Goal: Obtain resource: Download file/media

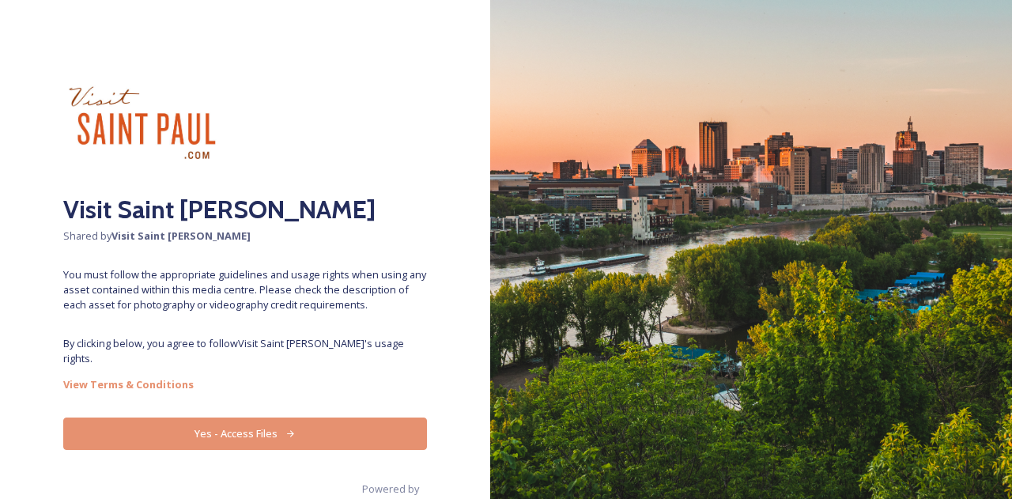
click at [236, 420] on button "Yes - Access Files" at bounding box center [245, 434] width 364 height 32
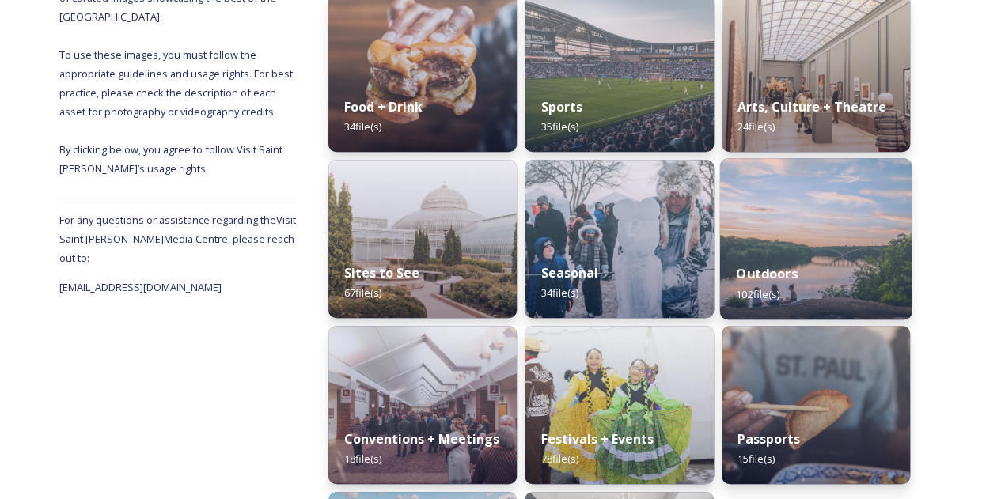
scroll to position [258, 0]
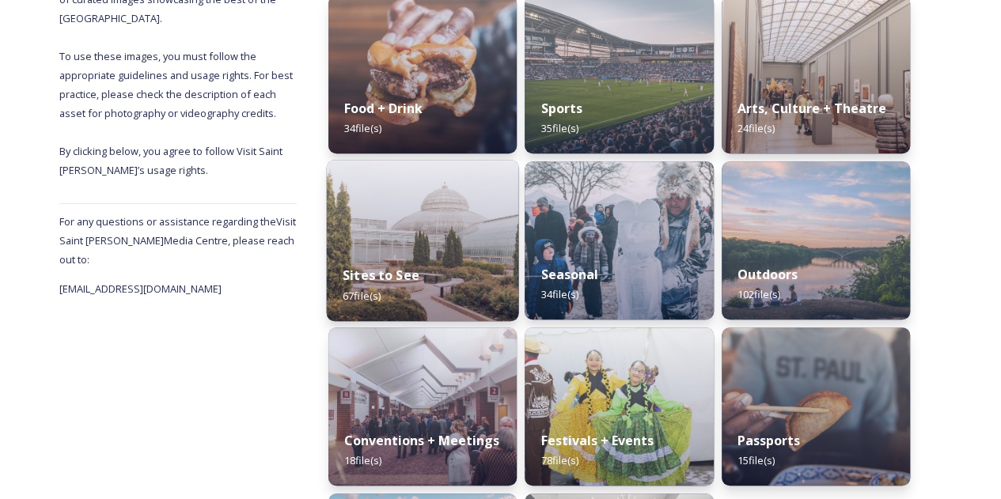
click at [456, 189] on img at bounding box center [423, 240] width 192 height 161
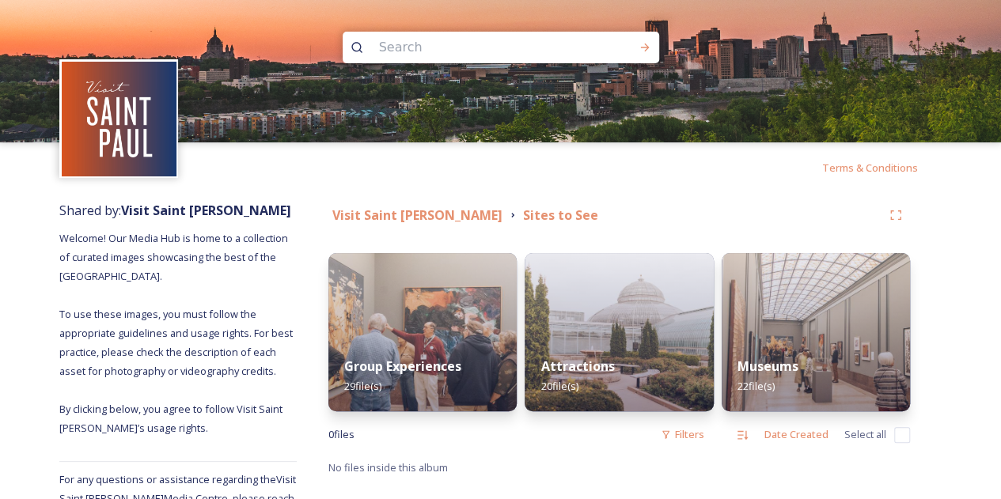
scroll to position [36, 0]
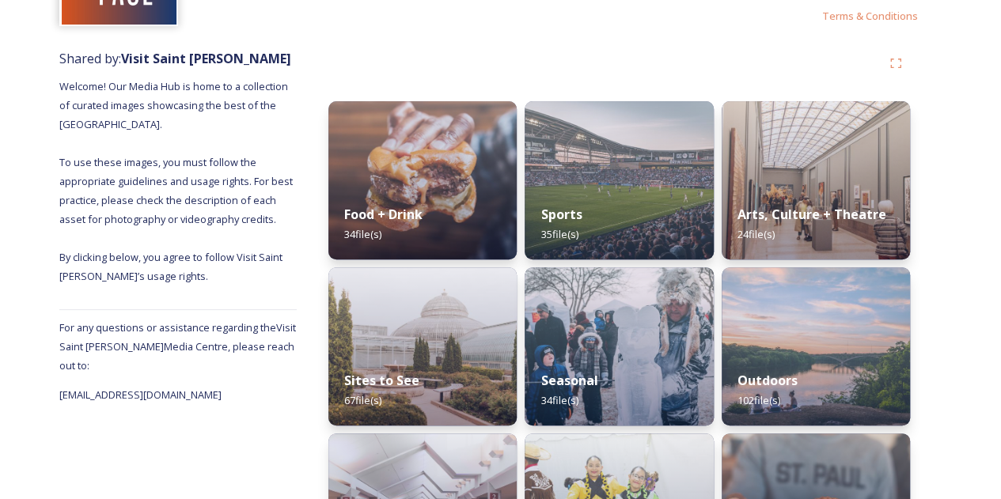
scroll to position [150, 0]
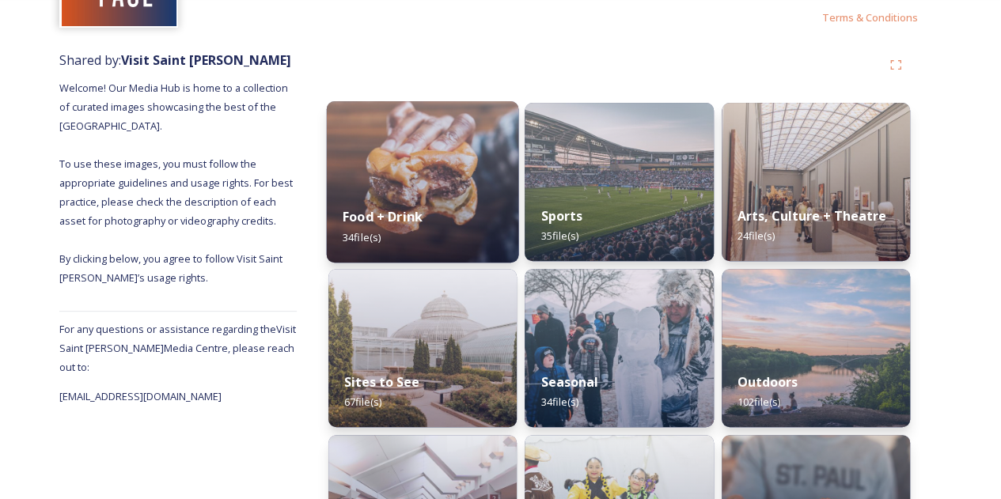
click at [403, 206] on div "Food + Drink 34 file(s)" at bounding box center [423, 227] width 192 height 72
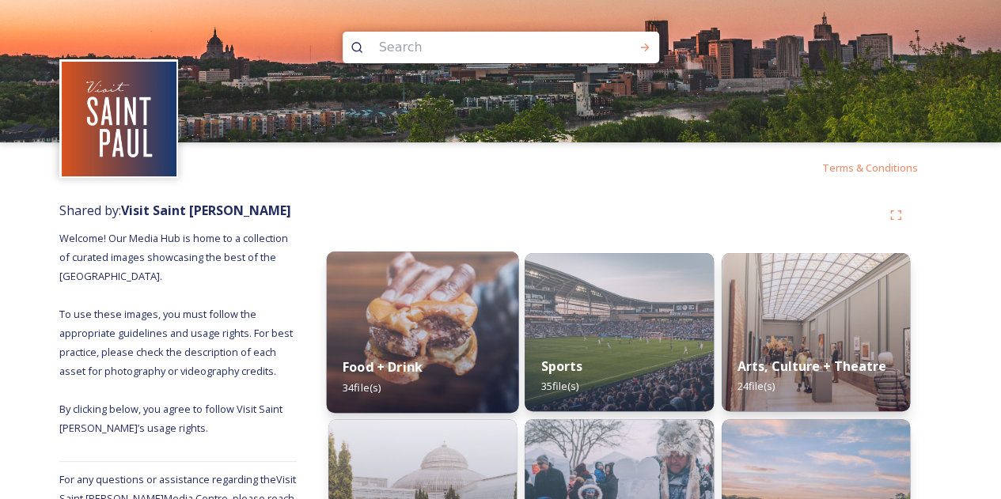
click at [437, 338] on img at bounding box center [423, 332] width 192 height 161
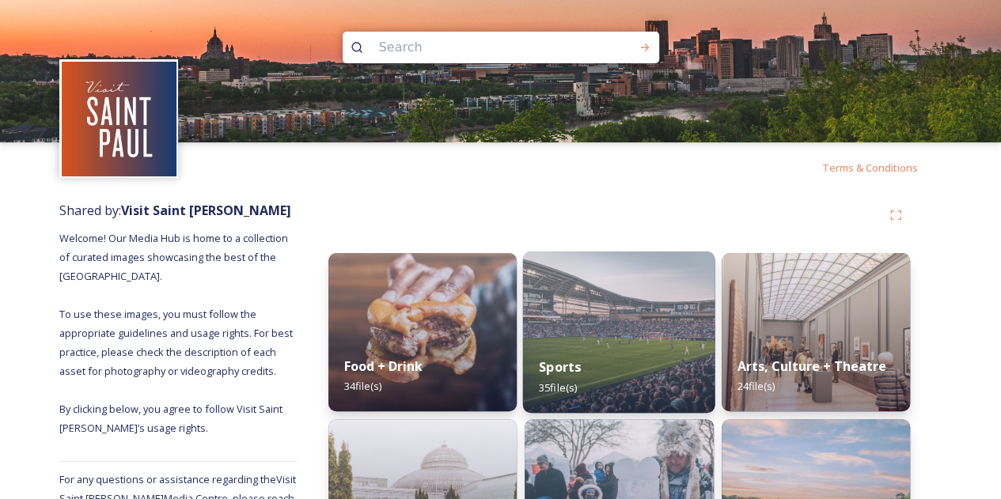
click at [592, 325] on img at bounding box center [619, 332] width 192 height 161
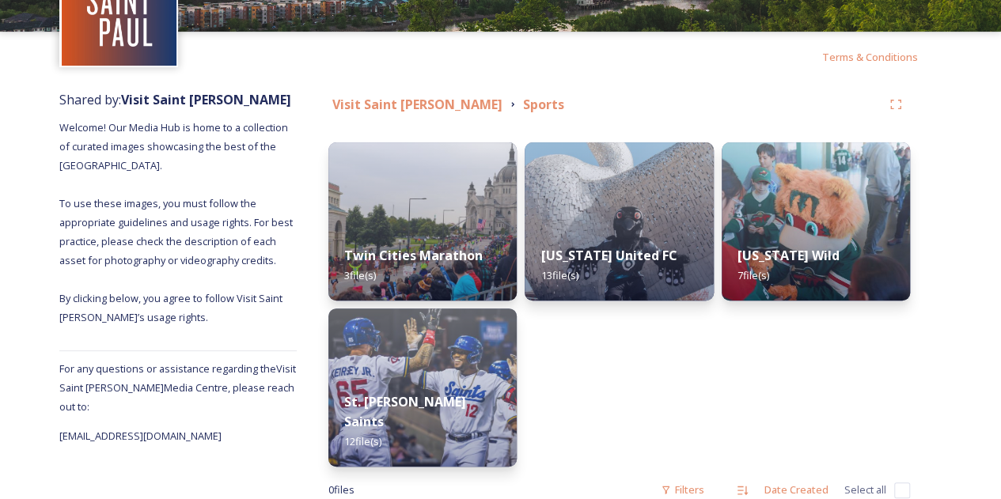
scroll to position [112, 0]
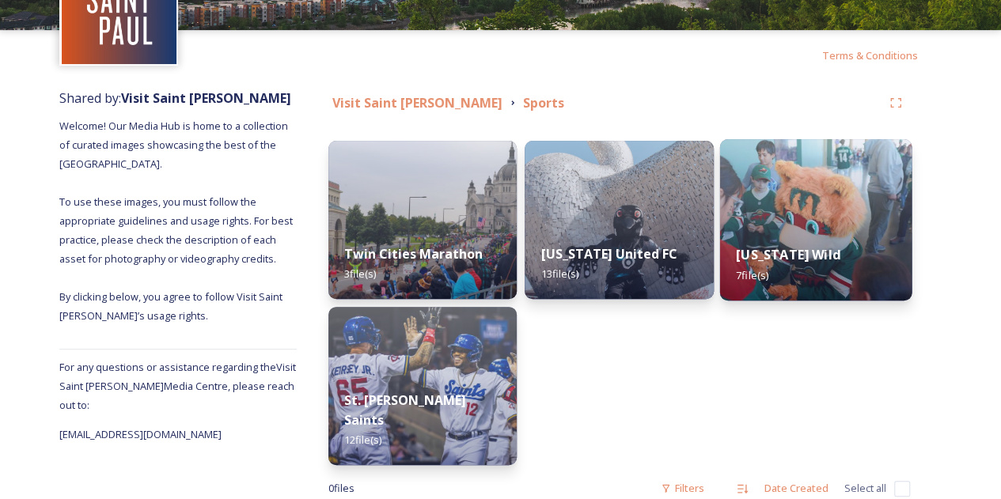
click at [823, 248] on strong "[US_STATE] Wild" at bounding box center [788, 254] width 104 height 17
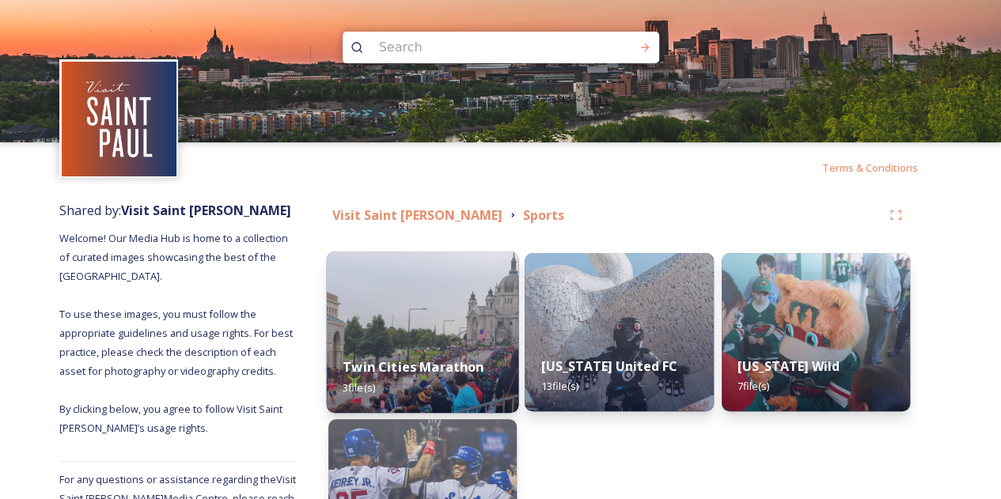
click at [407, 303] on img at bounding box center [423, 332] width 192 height 161
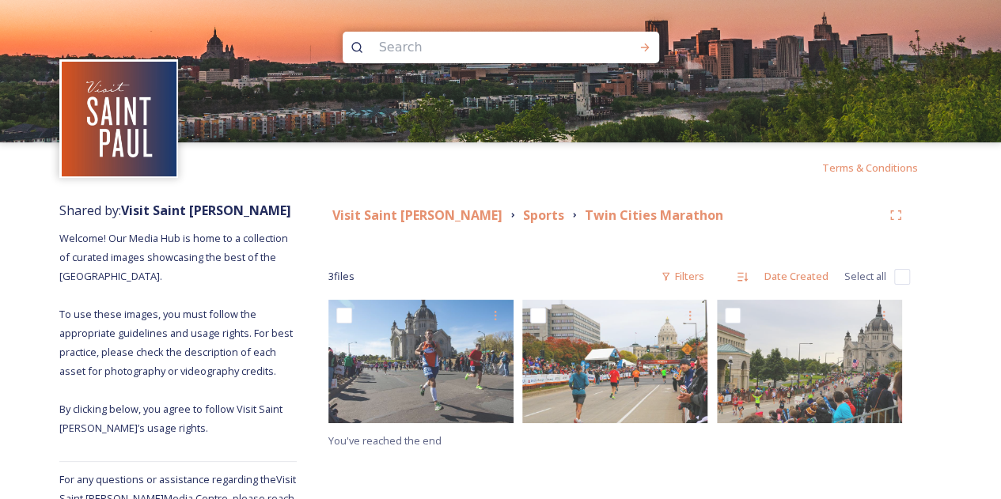
scroll to position [36, 0]
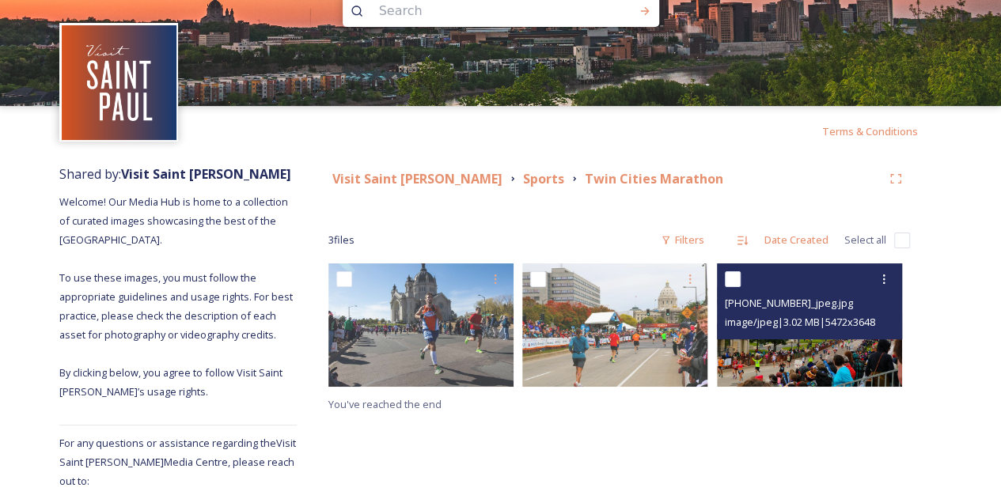
click at [838, 329] on span "image/jpeg | 3.02 MB | 5472 x 3648" at bounding box center [800, 322] width 150 height 14
click at [831, 364] on img at bounding box center [809, 324] width 185 height 123
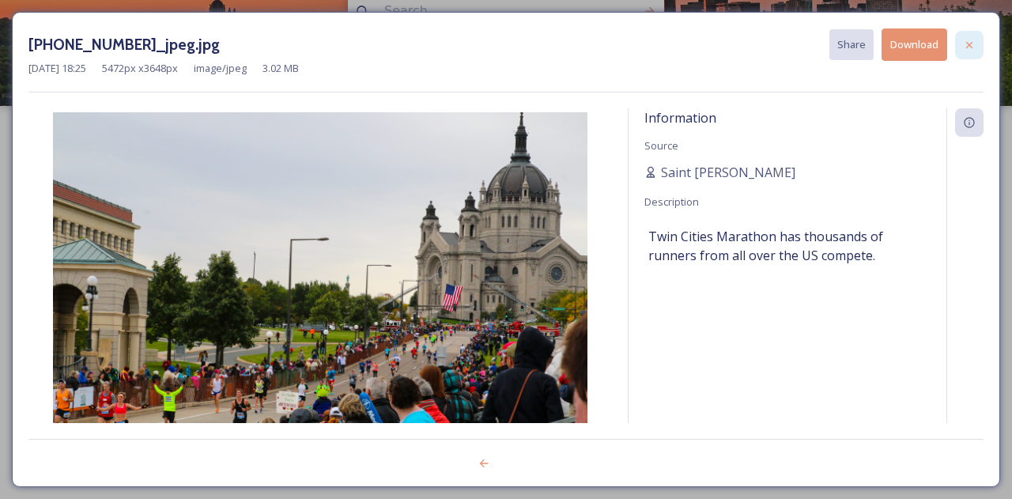
click at [972, 48] on icon at bounding box center [969, 45] width 13 height 13
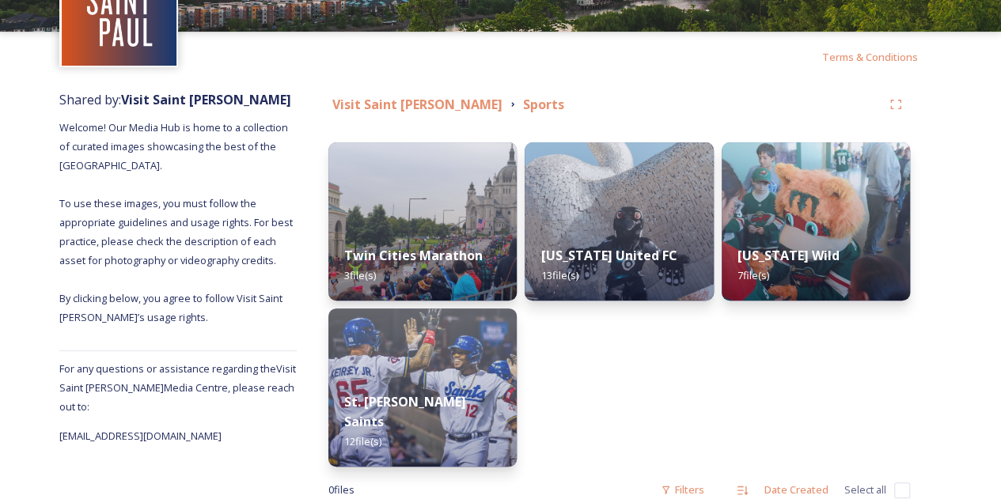
scroll to position [113, 0]
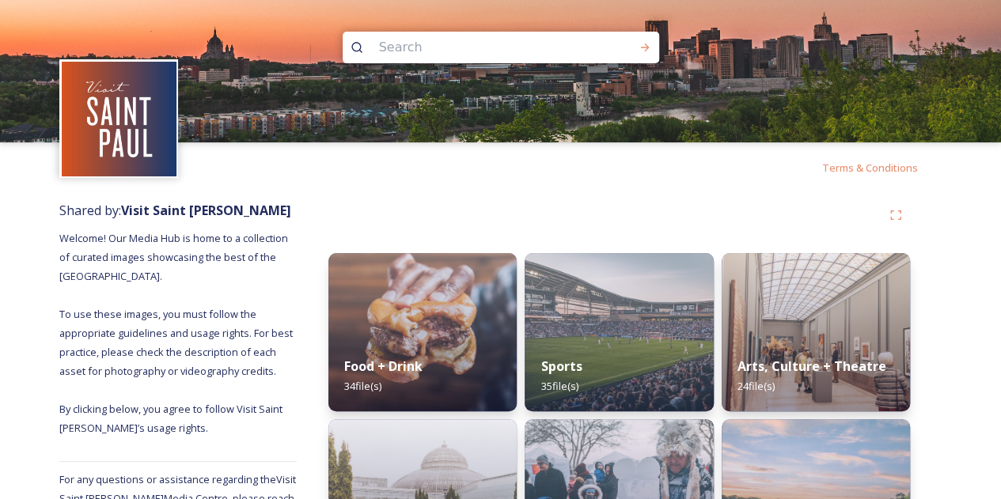
scroll to position [177, 0]
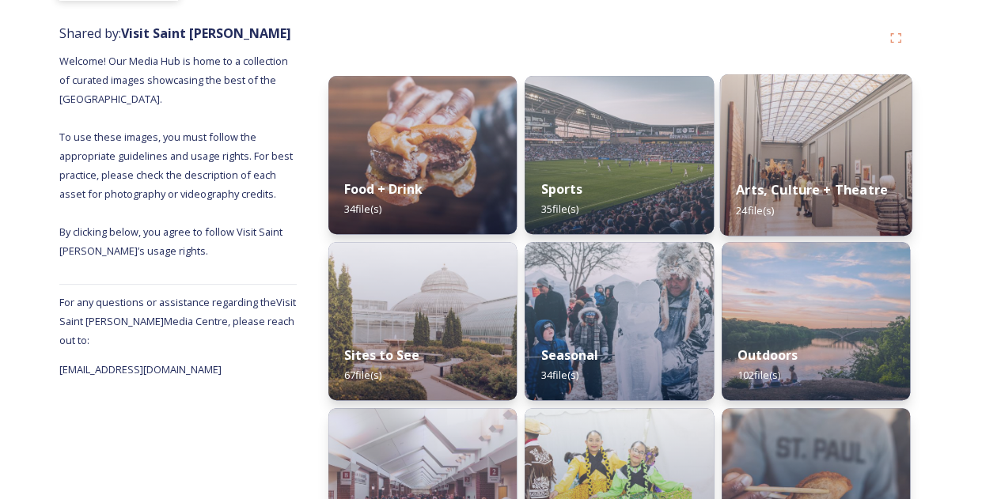
click at [810, 186] on strong "Arts, Culture + Theatre" at bounding box center [812, 189] width 152 height 17
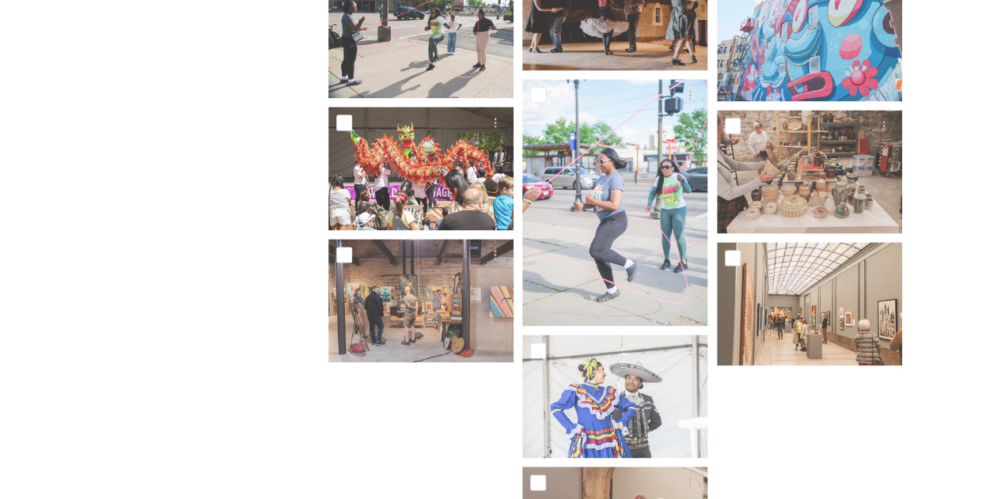
scroll to position [1006, 0]
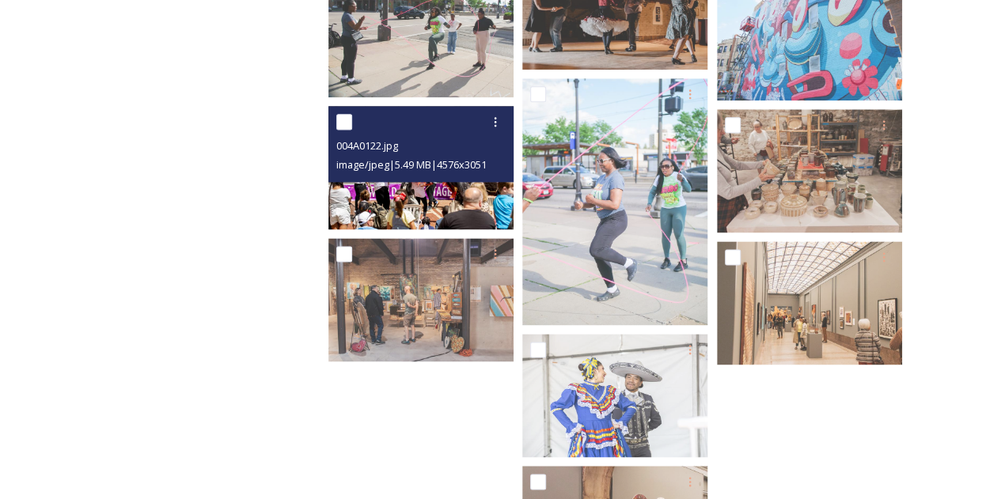
click at [452, 206] on img at bounding box center [420, 167] width 185 height 123
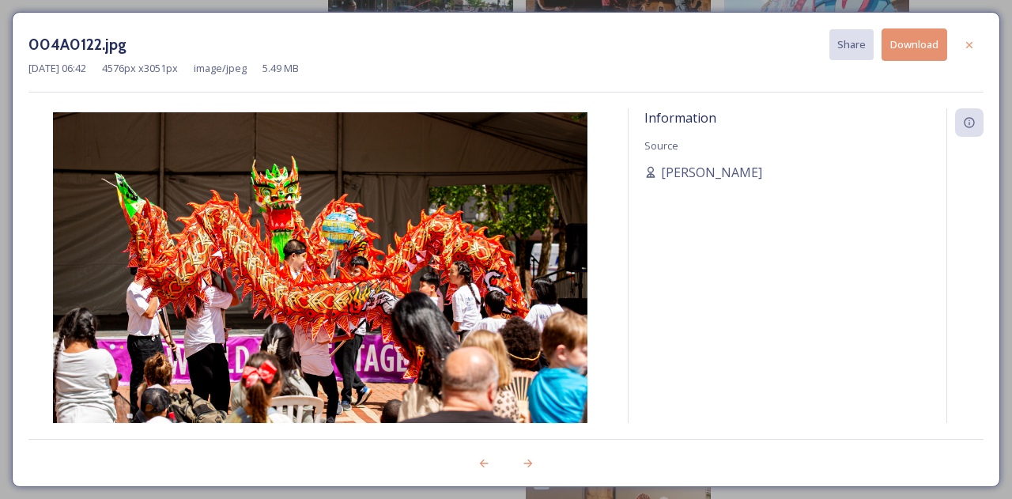
click at [1012, 203] on div "004A0122.jpg Share Download [DATE] 06:42 4576 px x 3051 px image/jpeg 5.49 MB I…" at bounding box center [506, 249] width 1012 height 499
click at [970, 42] on icon at bounding box center [969, 45] width 13 height 13
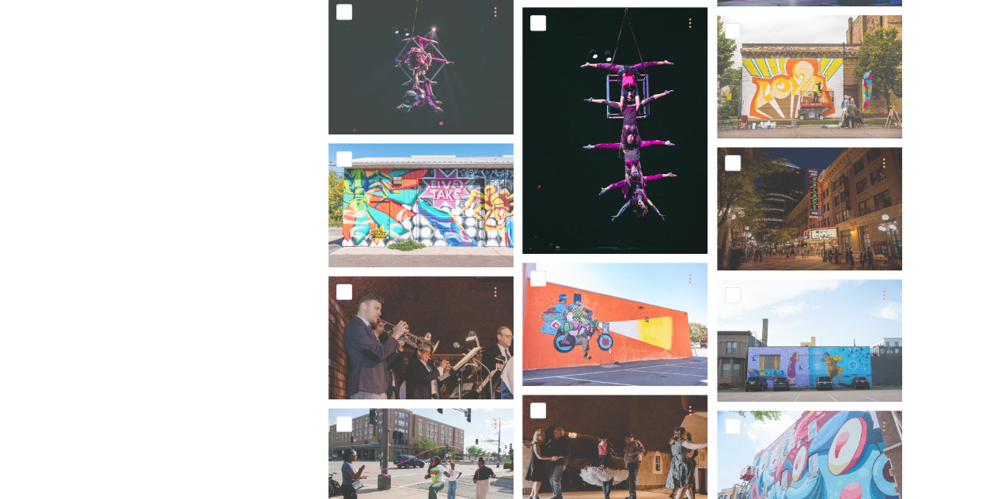
scroll to position [542, 0]
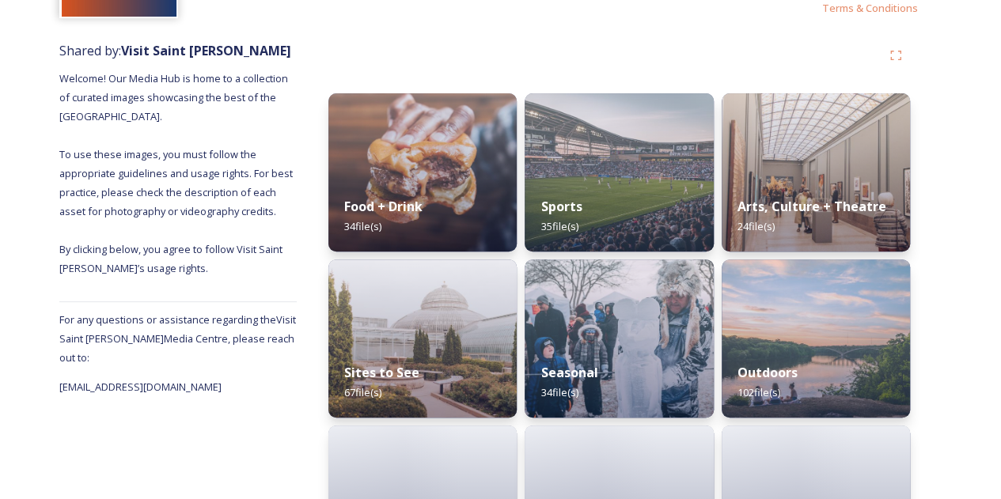
scroll to position [168, 0]
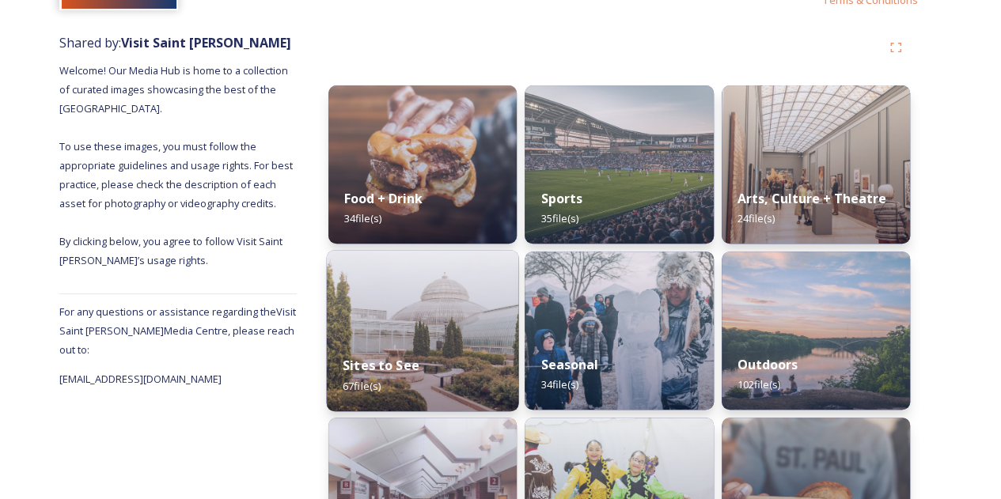
click at [465, 351] on div "Sites to See 67 file(s)" at bounding box center [423, 375] width 192 height 72
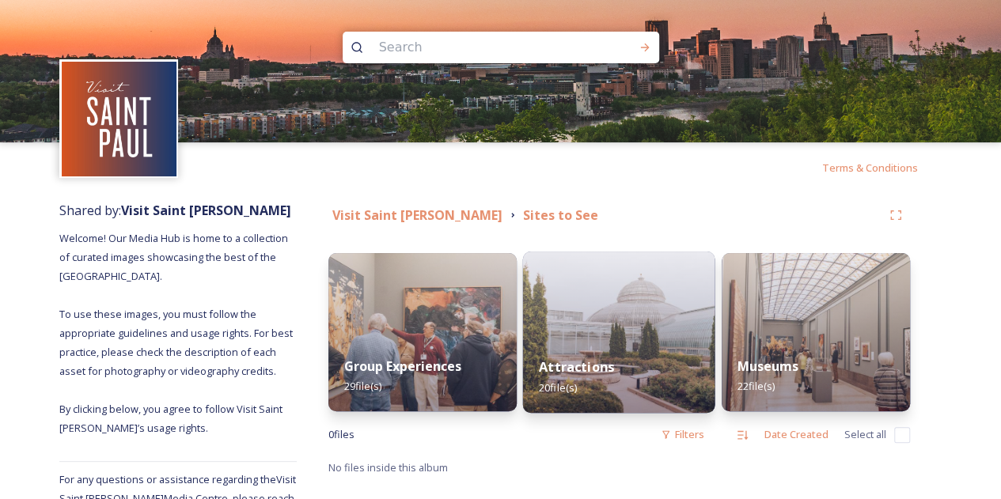
click at [611, 345] on div "Attractions 20 file(s)" at bounding box center [619, 377] width 192 height 72
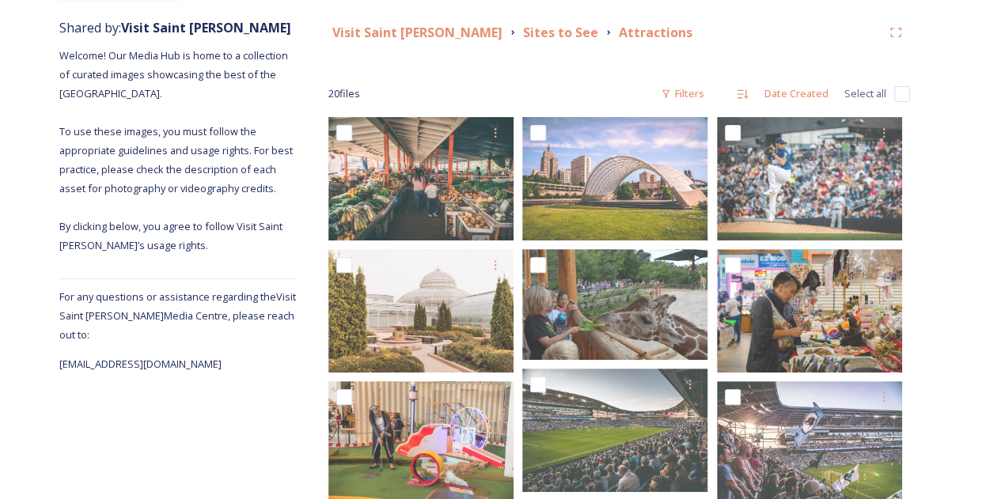
scroll to position [182, 0]
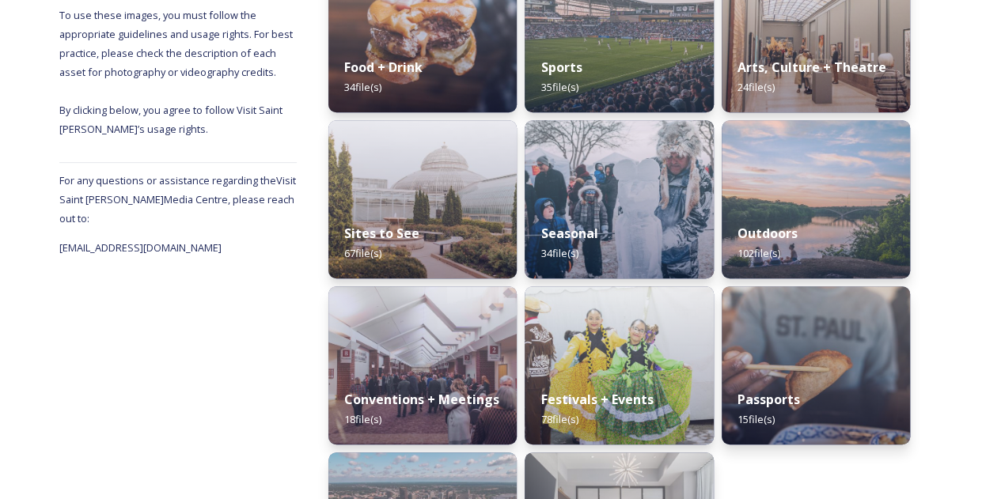
scroll to position [426, 0]
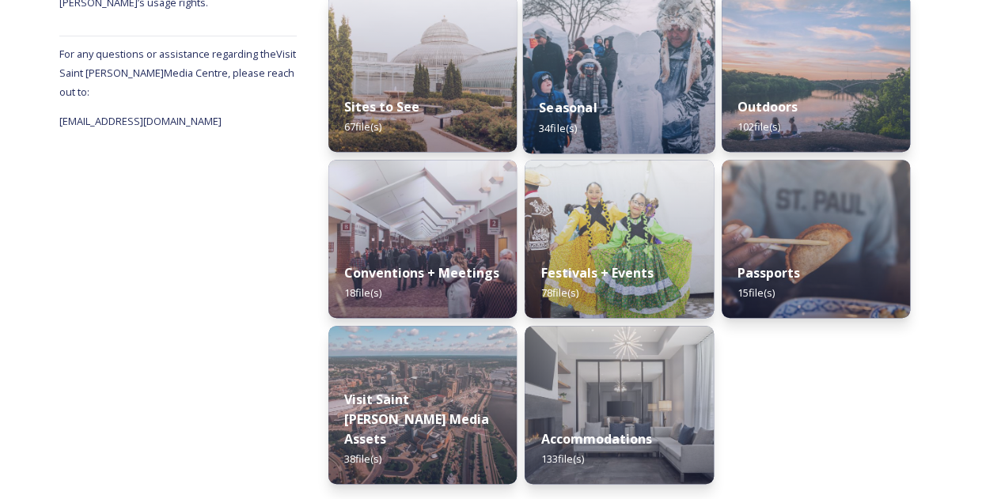
click at [623, 63] on img at bounding box center [619, 72] width 192 height 161
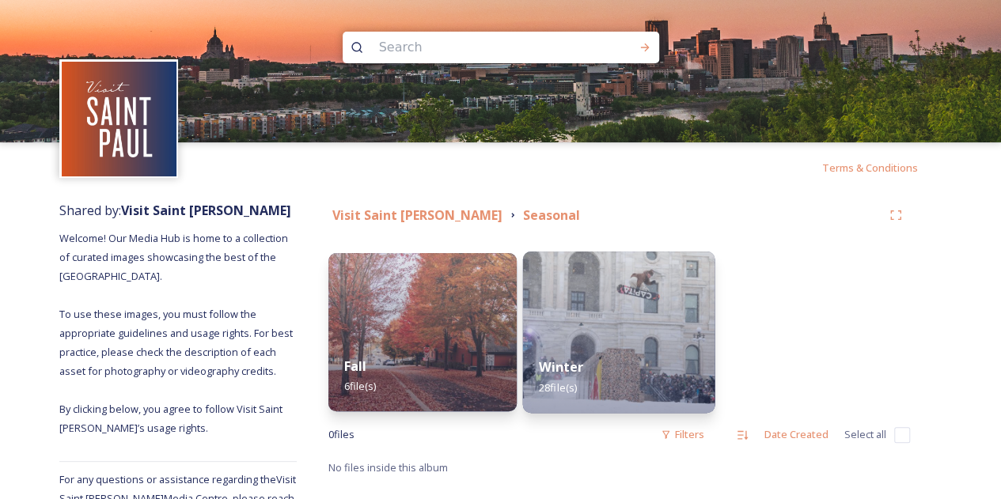
click at [641, 341] on div "Winter 28 file(s)" at bounding box center [619, 377] width 192 height 72
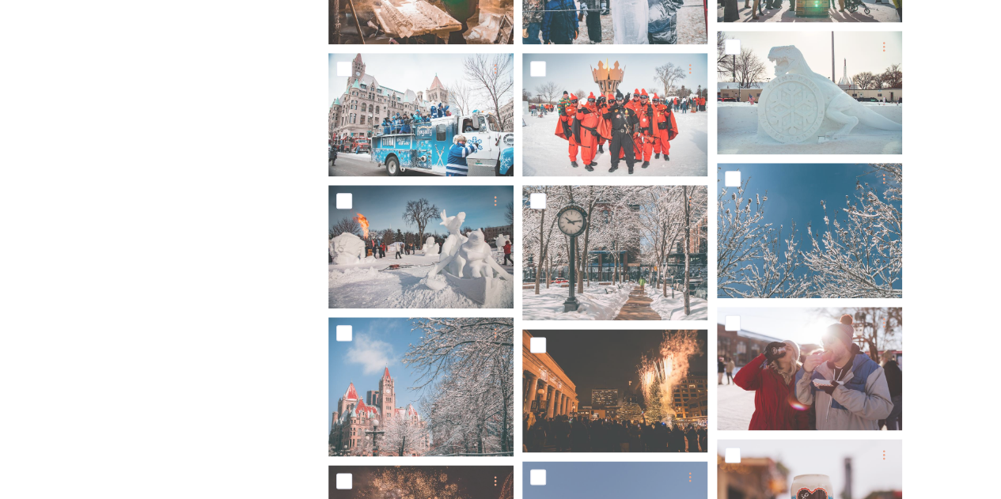
scroll to position [798, 0]
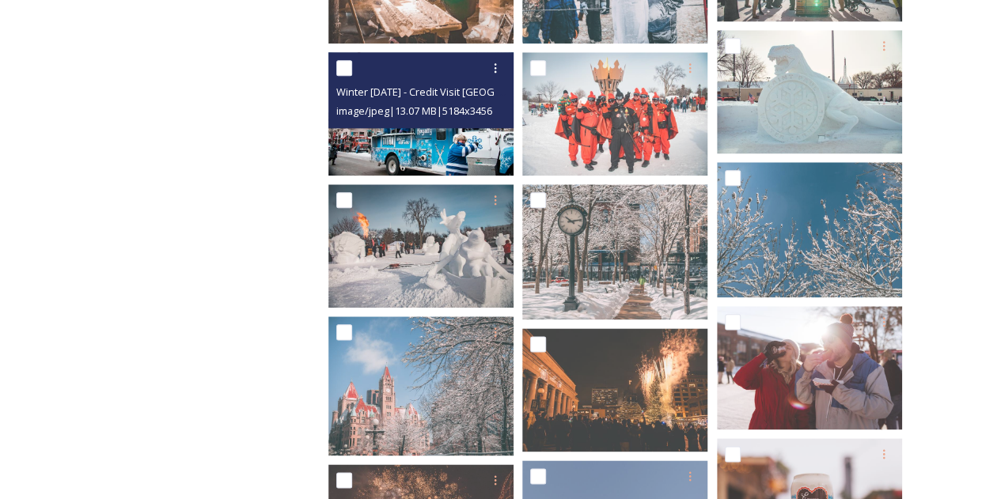
click at [435, 143] on img at bounding box center [420, 113] width 185 height 123
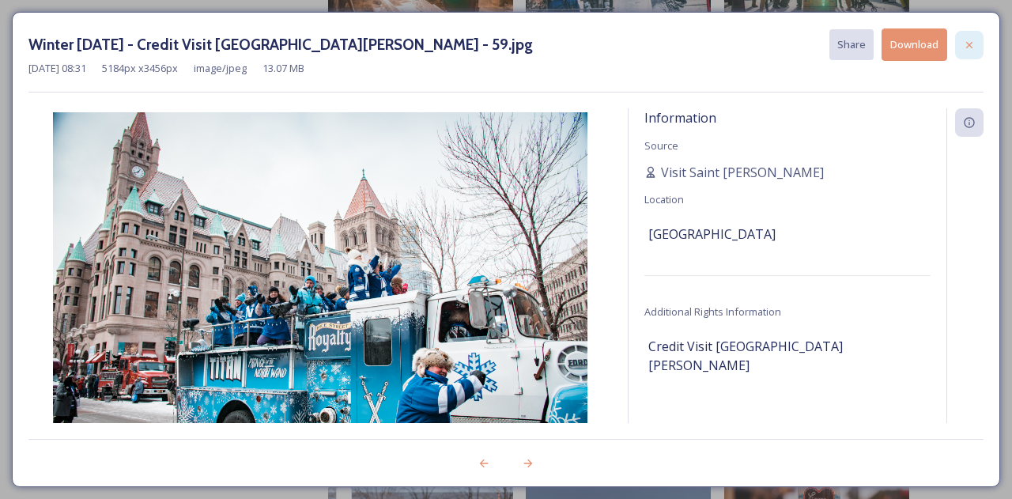
click at [965, 47] on icon at bounding box center [969, 45] width 13 height 13
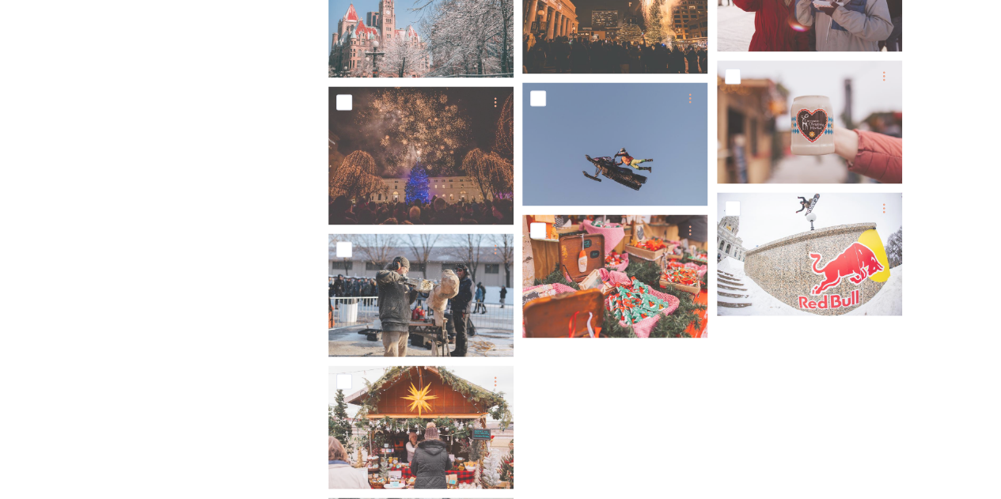
scroll to position [1177, 0]
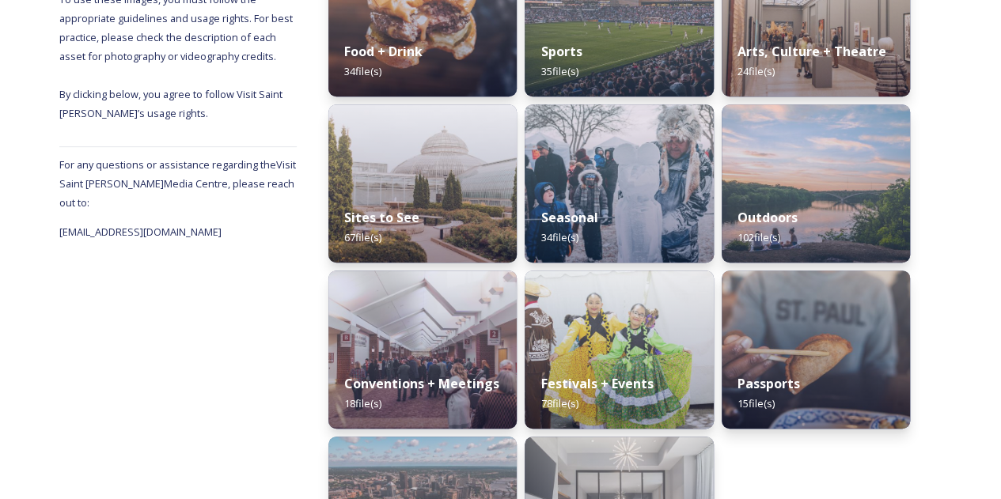
scroll to position [426, 0]
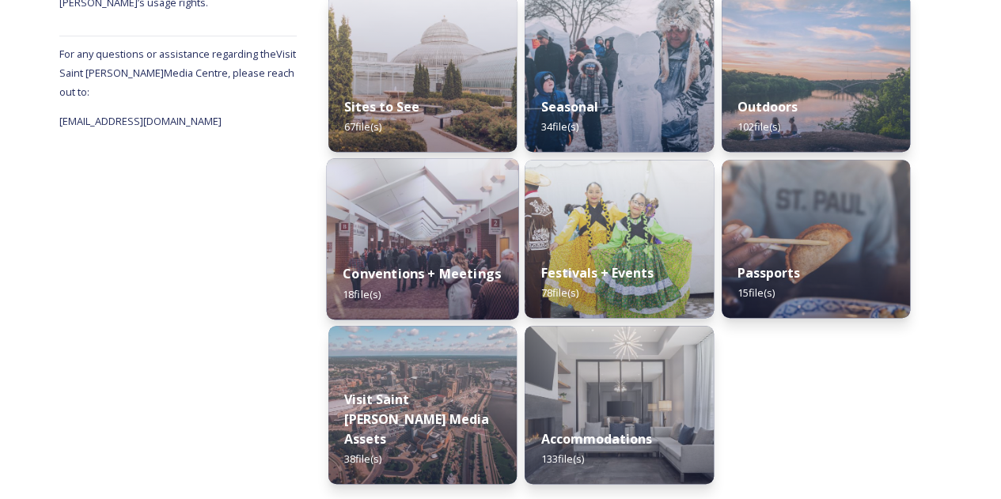
click at [421, 227] on img at bounding box center [423, 238] width 192 height 161
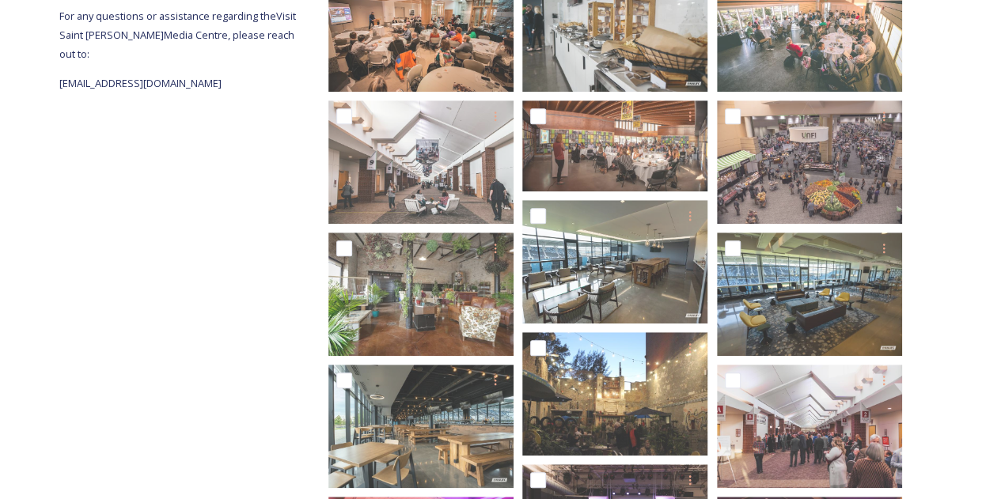
scroll to position [468, 0]
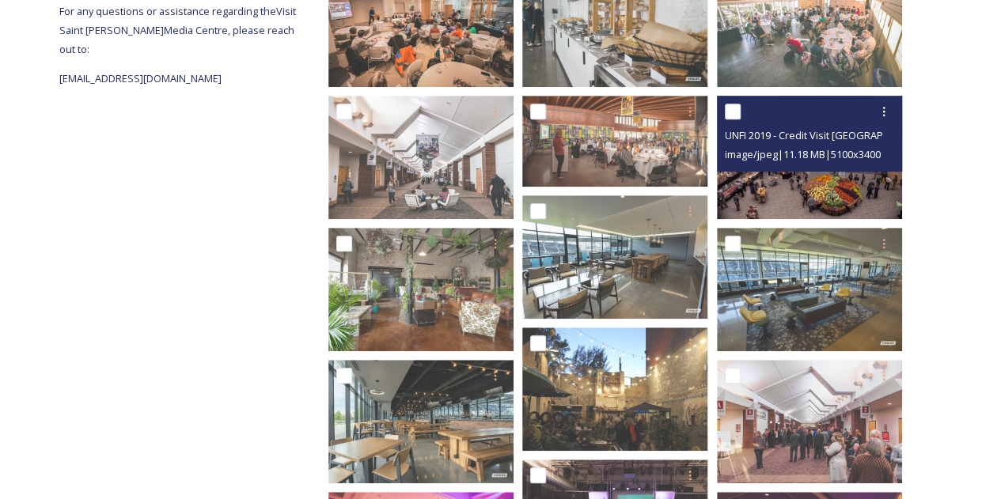
click at [832, 172] on img at bounding box center [809, 157] width 185 height 123
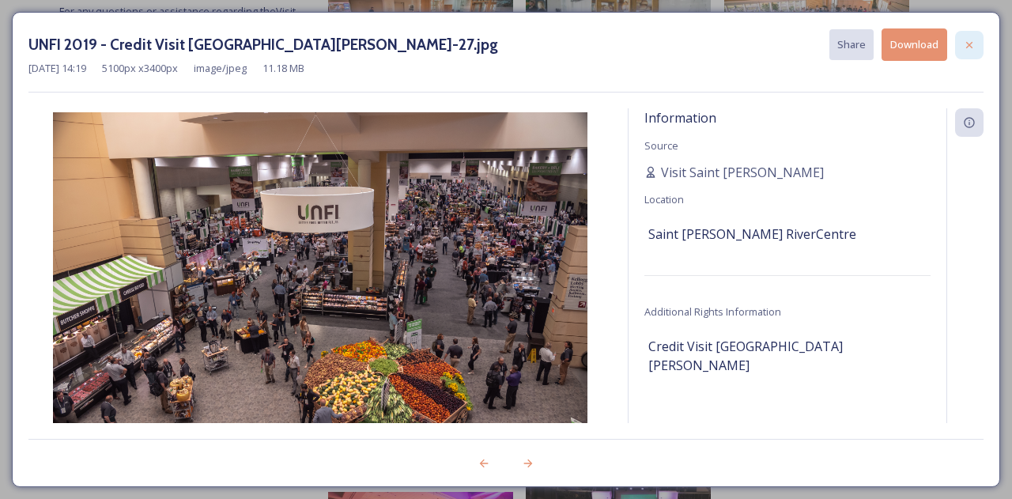
click at [970, 44] on icon at bounding box center [970, 44] width 6 height 6
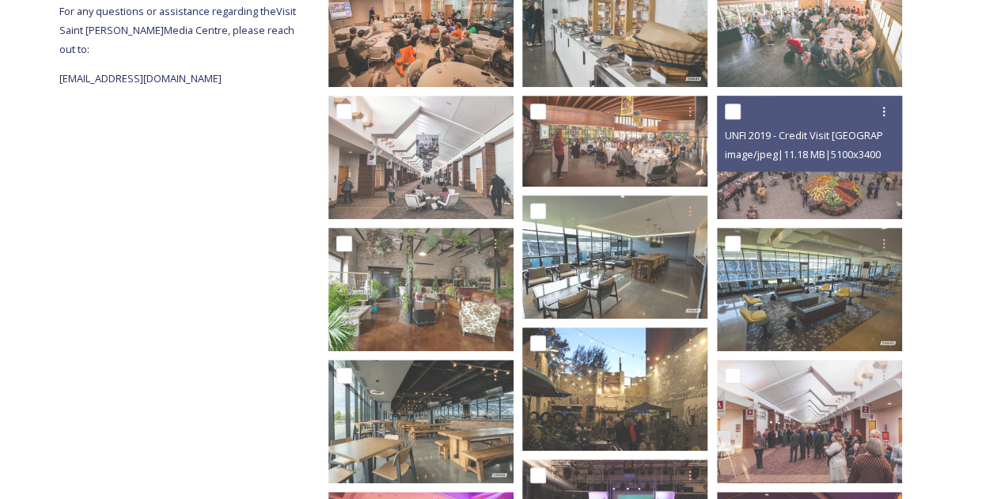
scroll to position [619, 0]
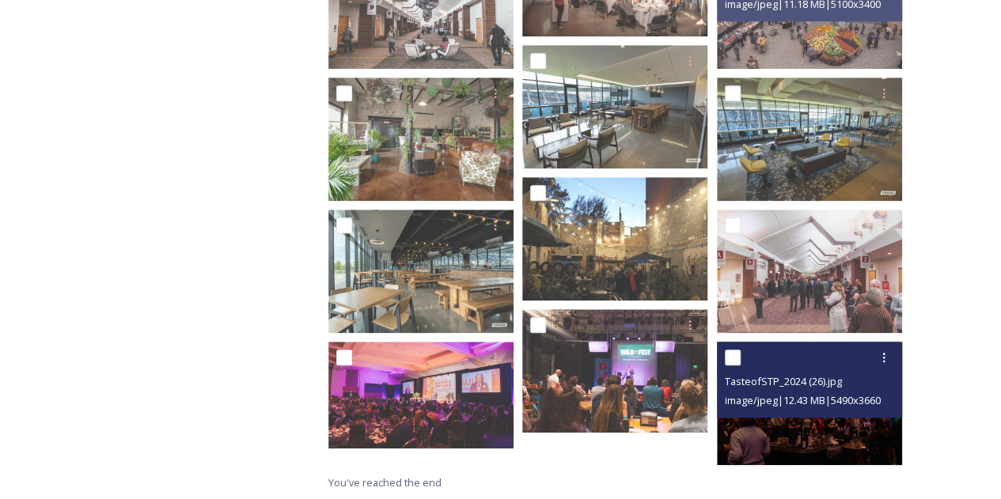
click at [835, 437] on img at bounding box center [809, 403] width 185 height 123
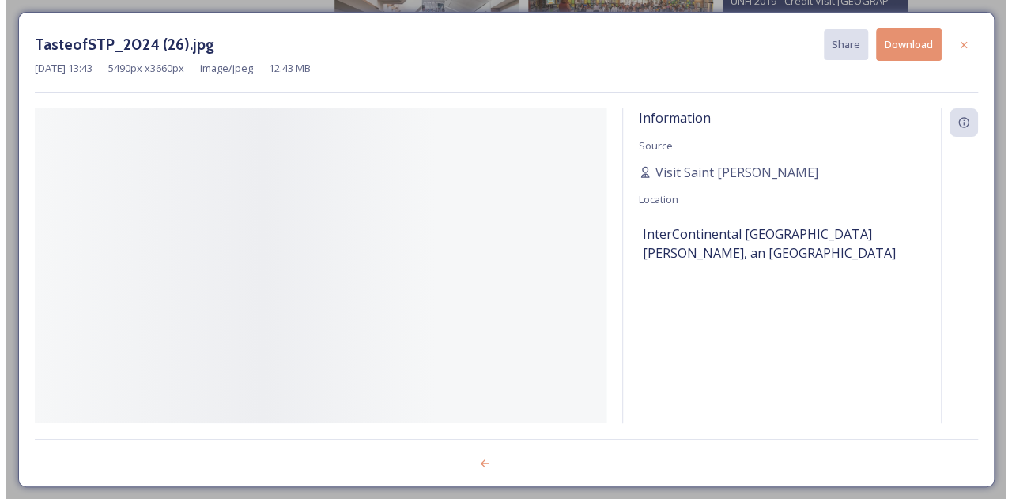
scroll to position [603, 0]
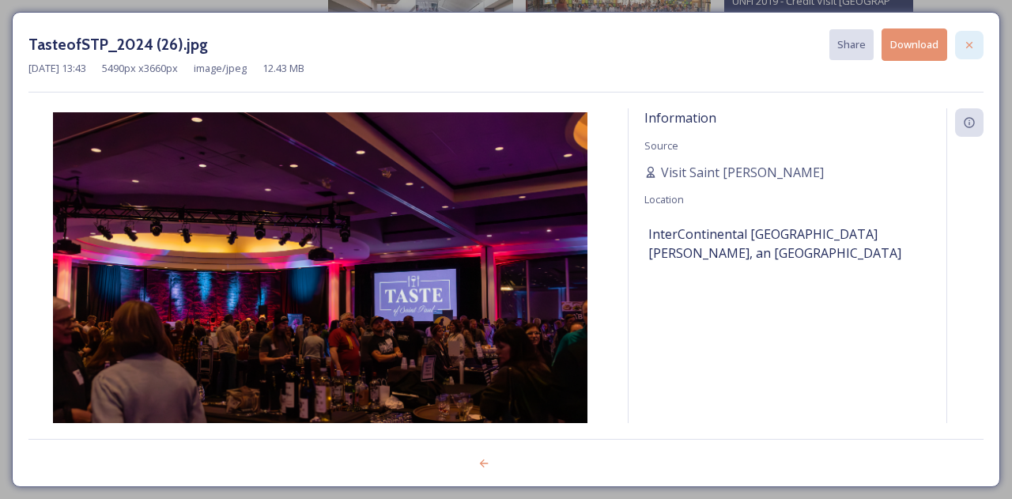
click at [973, 40] on icon at bounding box center [969, 45] width 13 height 13
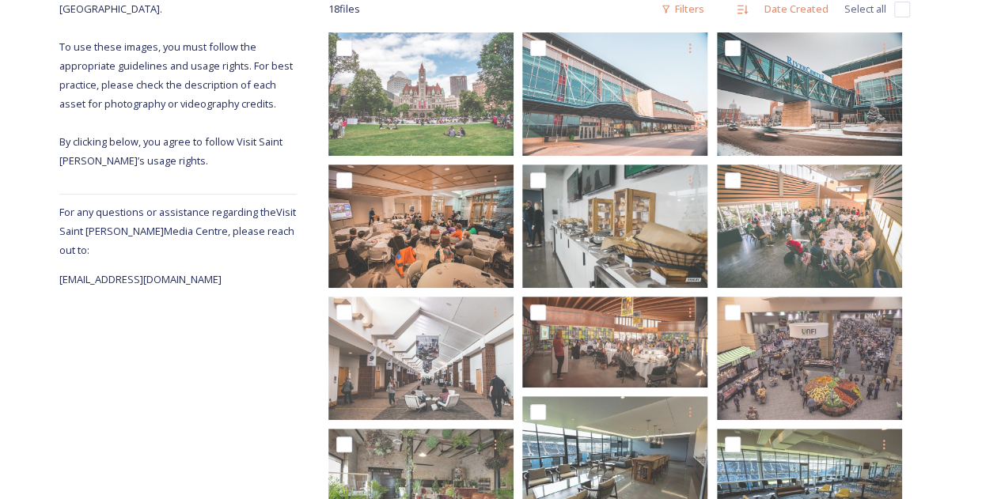
scroll to position [266, 0]
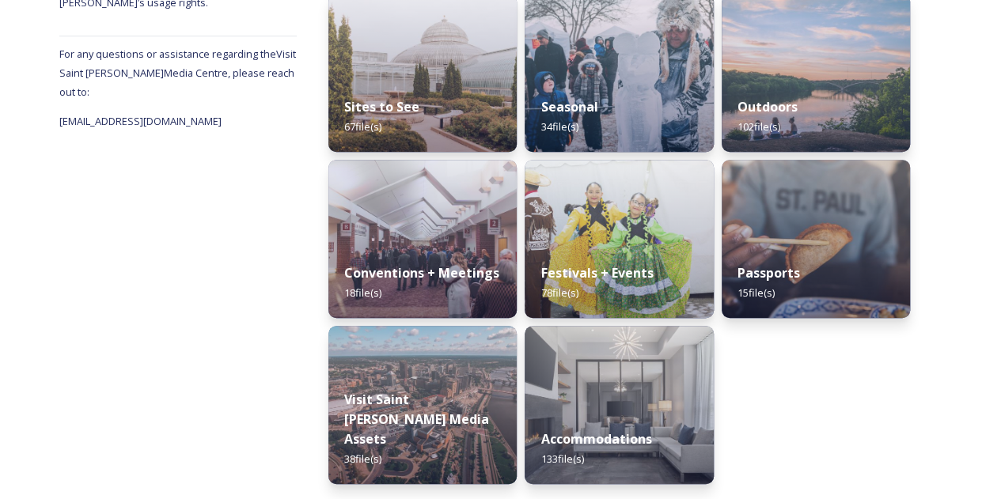
scroll to position [426, 0]
click at [612, 239] on img at bounding box center [619, 238] width 192 height 161
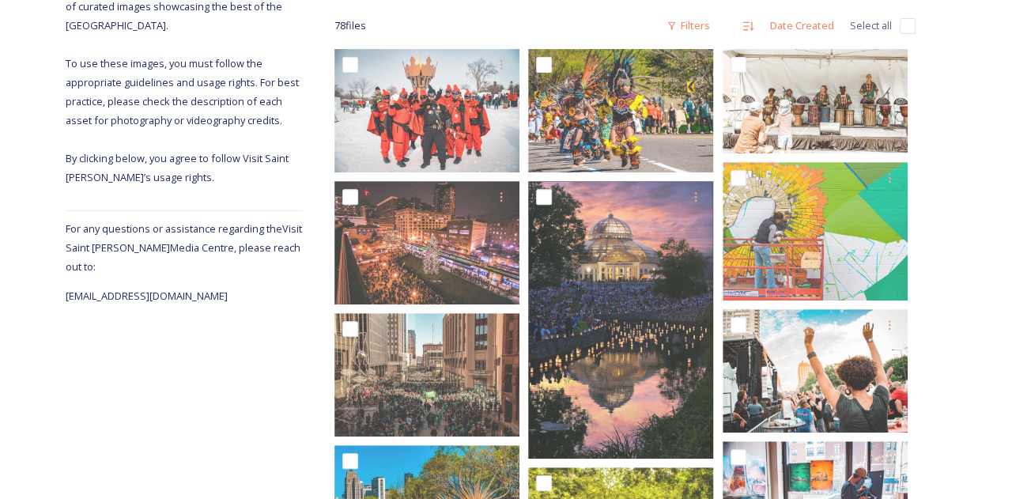
scroll to position [252, 0]
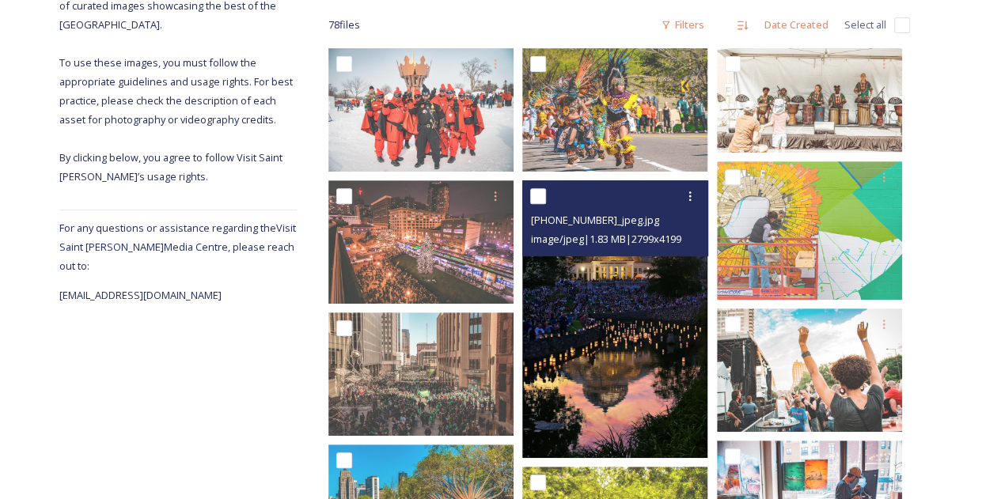
click at [619, 361] on img at bounding box center [614, 319] width 185 height 278
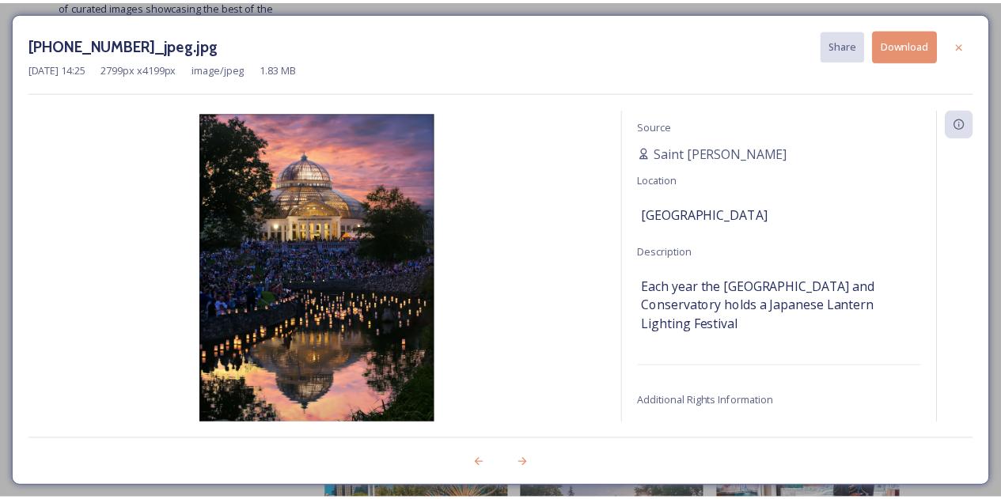
scroll to position [0, 0]
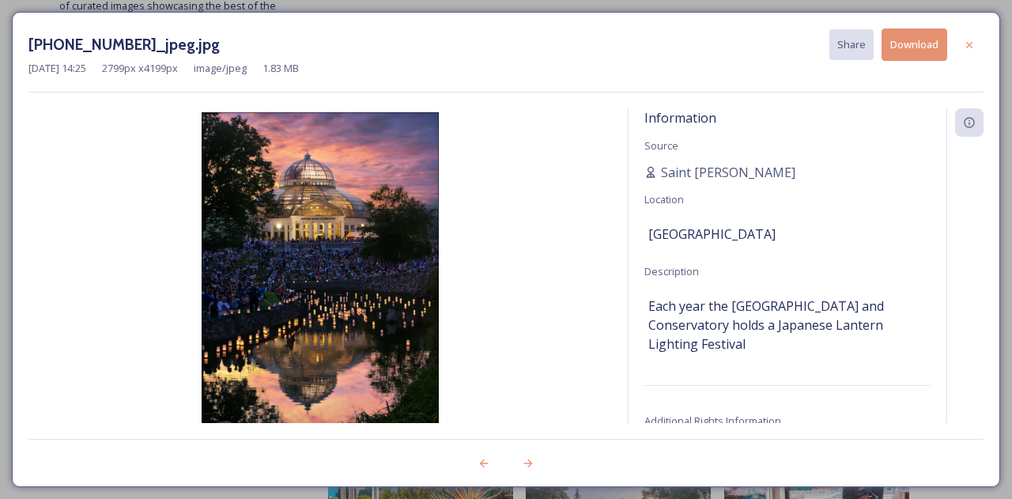
click at [963, 69] on div "[DATE] 14:25 2799 px x 4199 px image/jpeg 1.83 MB" at bounding box center [505, 68] width 955 height 15
click at [970, 52] on div at bounding box center [969, 45] width 28 height 28
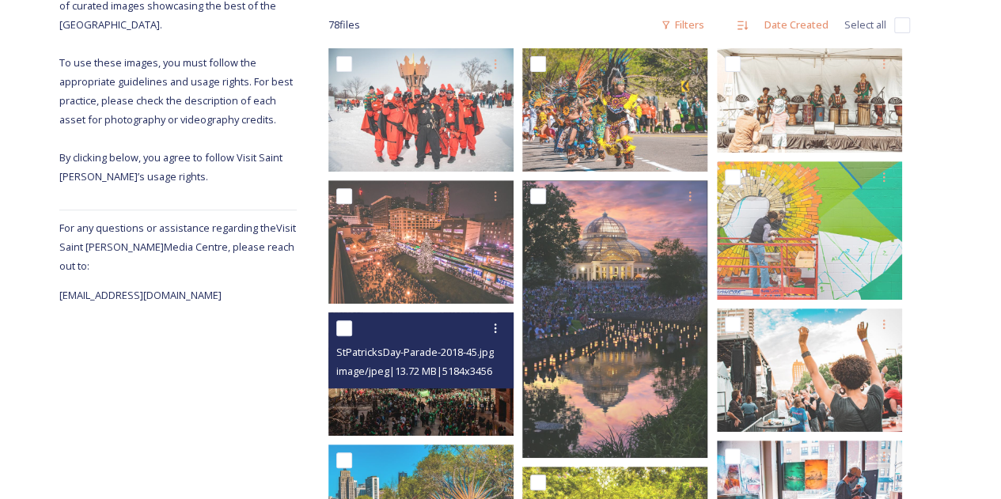
click at [383, 397] on img at bounding box center [420, 373] width 185 height 123
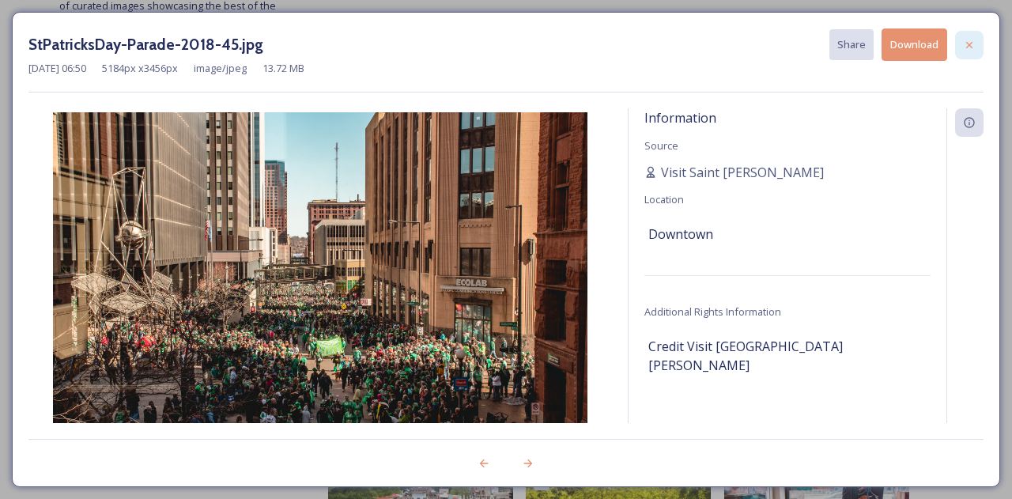
click at [970, 43] on icon at bounding box center [970, 44] width 6 height 6
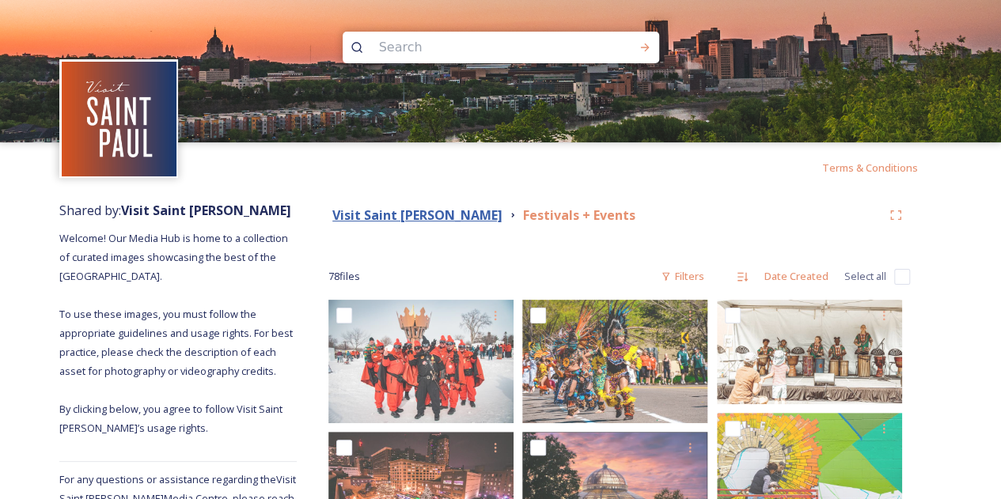
click at [386, 218] on strong "Visit Saint [PERSON_NAME]" at bounding box center [417, 214] width 170 height 17
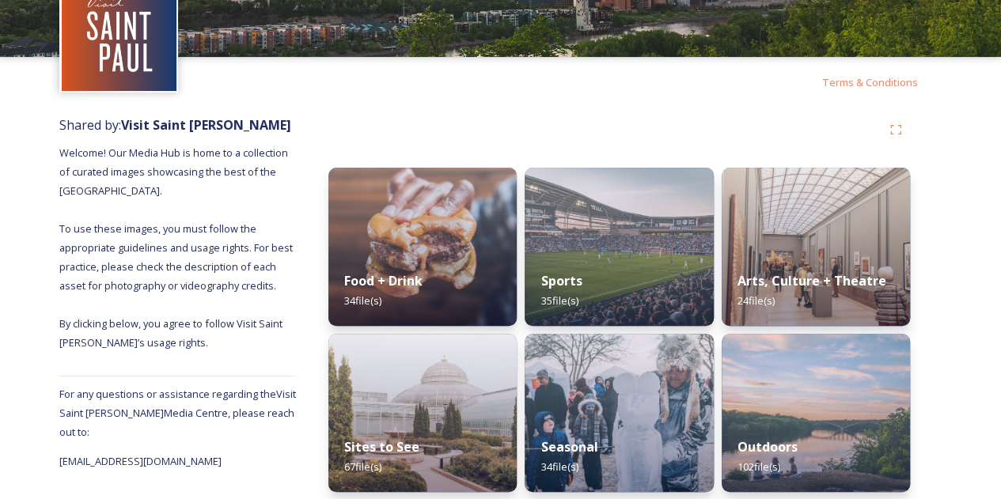
scroll to position [85, 0]
click at [808, 277] on strong "Arts, Culture + Theatre" at bounding box center [812, 281] width 152 height 17
